Goal: Check status: Check status

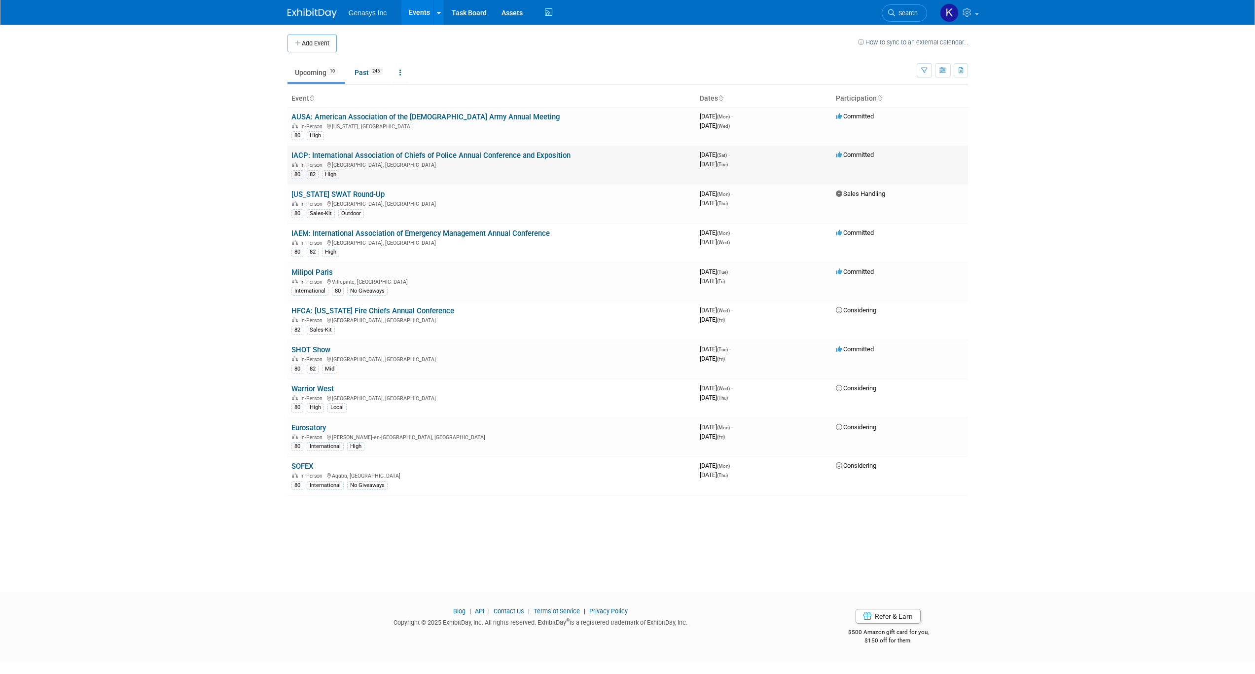
click at [840, 171] on td "Committed" at bounding box center [900, 164] width 136 height 39
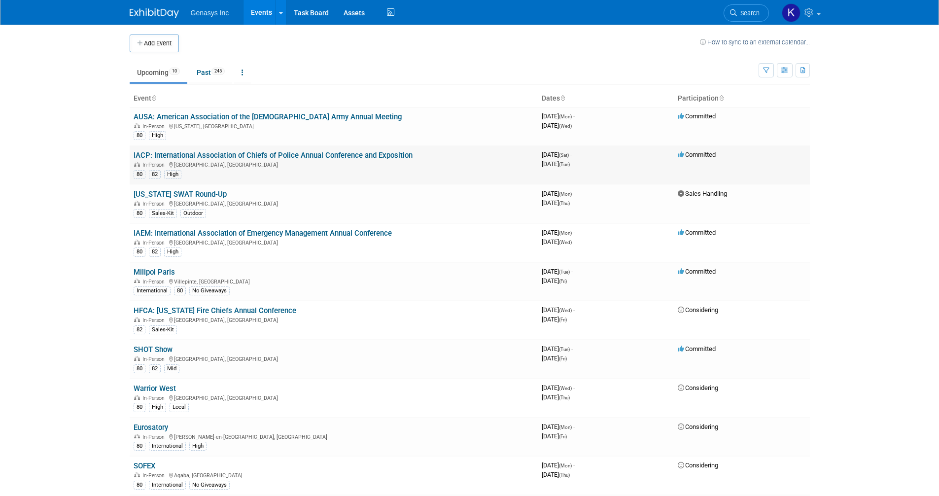
click at [495, 156] on td "IACP: International Association of Chiefs of Police Annual Conference and Expos…" at bounding box center [334, 164] width 408 height 39
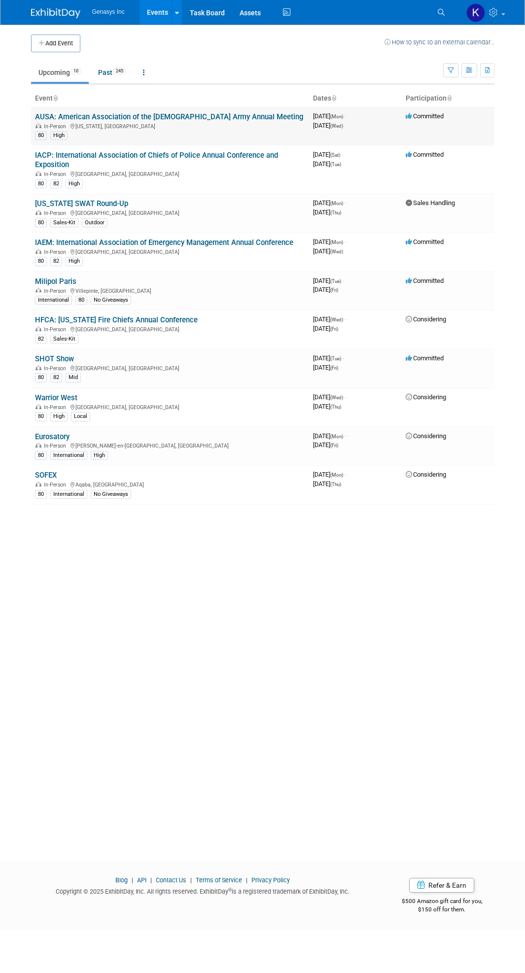
click at [123, 117] on link "AUSA: American Association of the [DEMOGRAPHIC_DATA] Army Annual Meeting" at bounding box center [169, 116] width 268 height 9
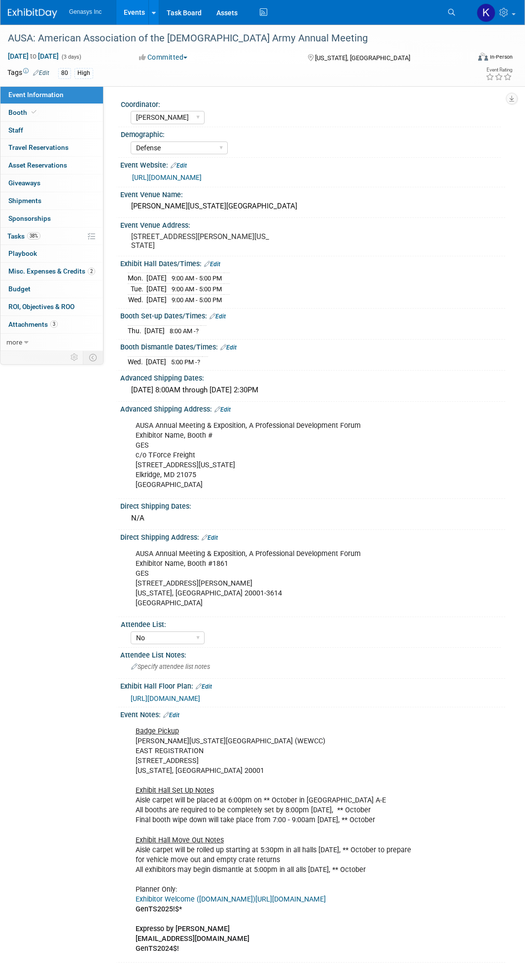
select select "[PERSON_NAME]"
select select "Defense"
select select "No"
